Goal: Entertainment & Leisure: Consume media (video, audio)

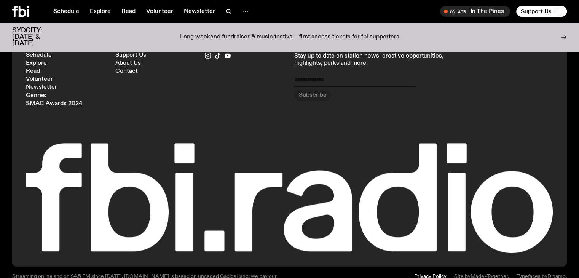
scroll to position [886, 0]
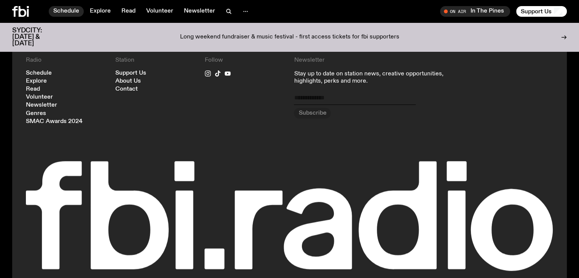
click at [76, 11] on link "Schedule" at bounding box center [66, 11] width 35 height 11
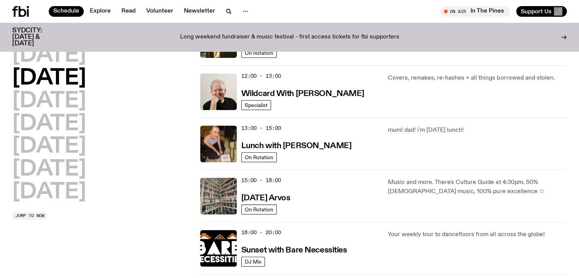
scroll to position [165, 0]
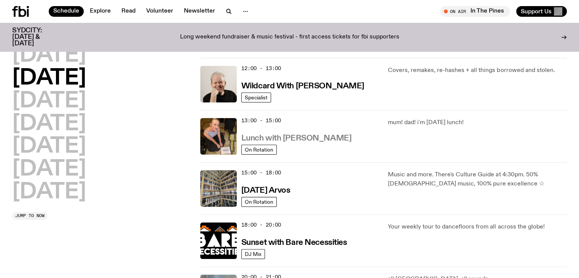
click at [299, 139] on h3 "Lunch with [PERSON_NAME]" at bounding box center [296, 138] width 110 height 8
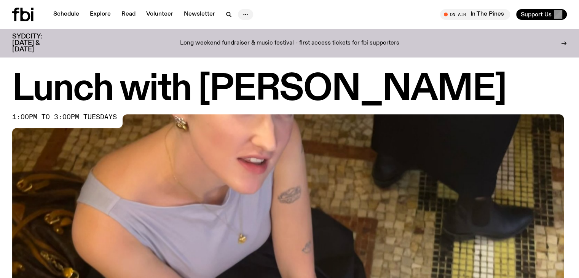
click at [244, 16] on icon "button" at bounding box center [245, 14] width 9 height 9
click at [96, 10] on link "Explore" at bounding box center [100, 14] width 30 height 11
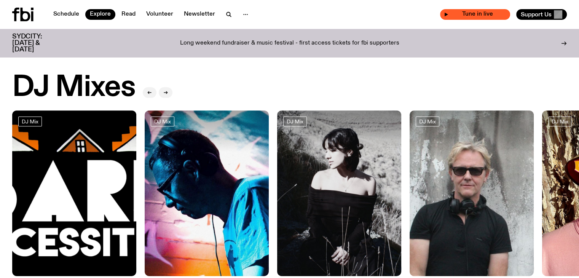
click at [469, 18] on div "Tune in live" at bounding box center [475, 14] width 70 height 11
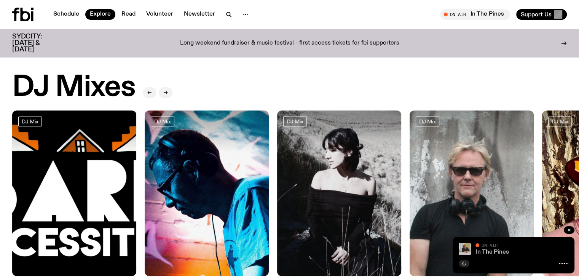
click at [492, 251] on link "In The Pines" at bounding box center [493, 252] width 34 height 6
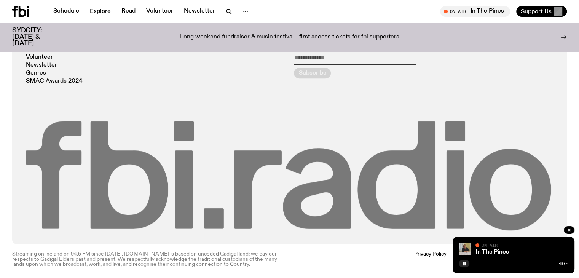
scroll to position [544, 0]
